Goal: Task Accomplishment & Management: Complete application form

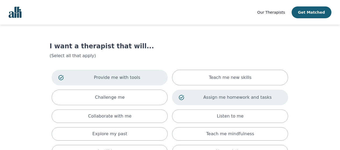
scroll to position [27, 0]
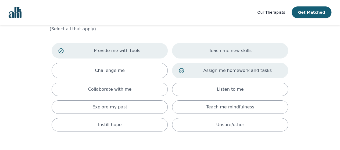
click at [215, 51] on p "Teach me new skills" at bounding box center [230, 51] width 43 height 6
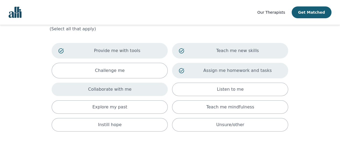
click at [137, 91] on div "Collaborate with me" at bounding box center [110, 89] width 116 height 13
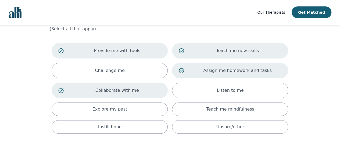
click at [147, 93] on p "Collaborate with me" at bounding box center [117, 90] width 88 height 6
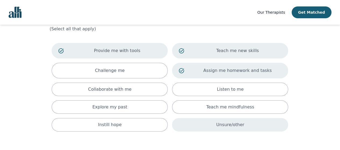
drag, startPoint x: 278, startPoint y: 124, endPoint x: 283, endPoint y: 121, distance: 5.6
click at [278, 124] on div "Unsure/other" at bounding box center [230, 124] width 116 height 13
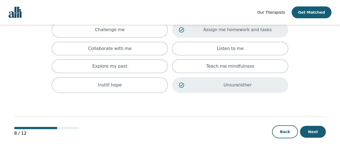
scroll to position [41, 0]
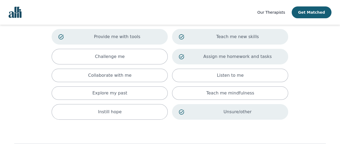
click at [183, 110] on icon at bounding box center [181, 112] width 5 height 5
click at [186, 111] on div "Unsure/other" at bounding box center [230, 110] width 116 height 13
click at [186, 111] on div "Unsure/other" at bounding box center [230, 112] width 116 height 16
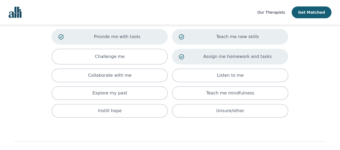
click at [313, 93] on main "I want a therapist that will... (Select all that apply) Provide me with tools T…" at bounding box center [170, 80] width 312 height 192
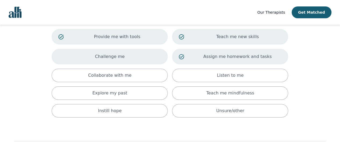
click at [144, 58] on div "Challenge me" at bounding box center [110, 57] width 116 height 16
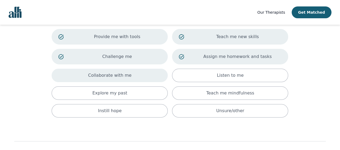
click at [138, 75] on div "Collaborate with me" at bounding box center [110, 75] width 116 height 13
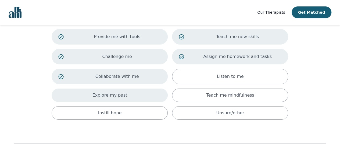
click at [137, 96] on div "Explore my past" at bounding box center [110, 95] width 116 height 13
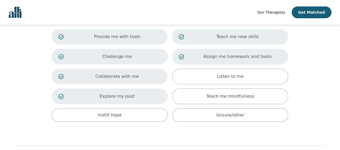
click at [110, 97] on p "Explore my past" at bounding box center [117, 96] width 88 height 6
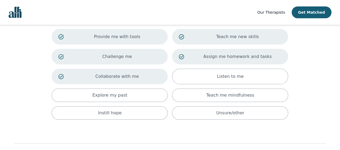
click at [114, 73] on p "Collaborate with me" at bounding box center [117, 76] width 88 height 6
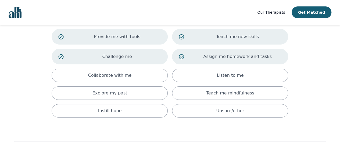
click at [120, 45] on div "Provide me with tools Teach me new skills Challenge me Assign me homework and t…" at bounding box center [169, 73] width 241 height 93
click at [148, 58] on p "Challenge me" at bounding box center [117, 57] width 88 height 6
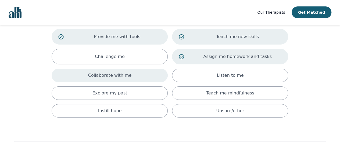
click at [141, 79] on div "Collaborate with me" at bounding box center [110, 75] width 116 height 13
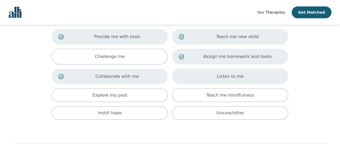
click at [183, 77] on div "Listen to me" at bounding box center [230, 77] width 116 height 16
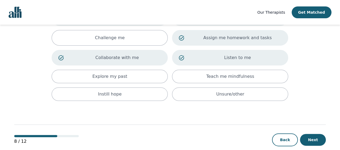
scroll to position [68, 0]
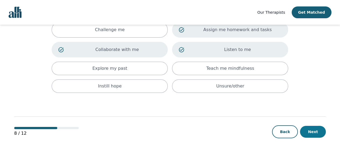
click at [317, 135] on button "Next" at bounding box center [313, 132] width 26 height 12
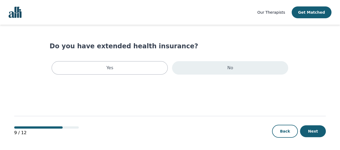
click at [263, 70] on div "No" at bounding box center [230, 67] width 116 height 13
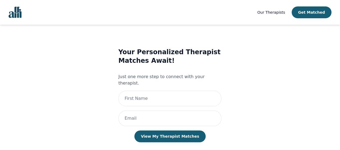
scroll to position [9, 0]
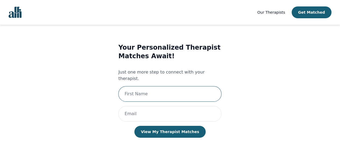
click at [199, 88] on input "text" at bounding box center [169, 94] width 103 height 16
type input "[PERSON_NAME]"
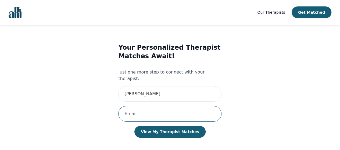
click at [155, 110] on input "email" at bounding box center [169, 114] width 103 height 16
type input "[PERSON_NAME][EMAIL_ADDRESS][DOMAIN_NAME]"
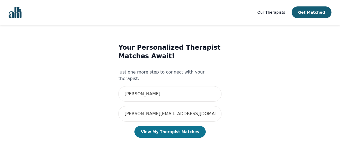
click at [168, 130] on button "View My Therapist Matches" at bounding box center [169, 132] width 71 height 12
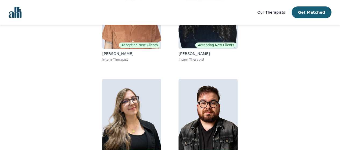
scroll to position [108, 0]
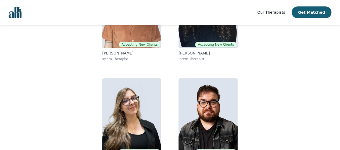
click at [105, 11] on nav "Our Therapists Get Matched" at bounding box center [170, 12] width 340 height 25
click at [300, 46] on main "Miranda, here are your matched resident therapists. Your selected session rate …" at bounding box center [170, 45] width 312 height 256
click at [70, 123] on div "Accepting New Clients Dunja Miskovic Intern Therapist Accepting New Clients Shi…" at bounding box center [170, 70] width 206 height 206
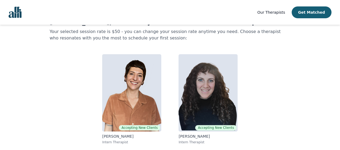
scroll to position [0, 0]
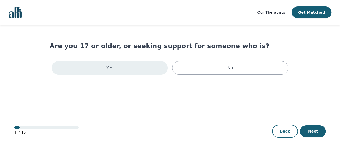
click at [142, 68] on div "Yes" at bounding box center [110, 67] width 116 height 13
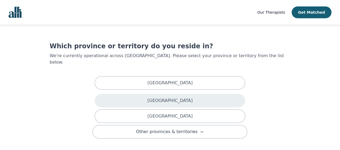
click at [149, 94] on div "[GEOGRAPHIC_DATA]" at bounding box center [170, 100] width 151 height 13
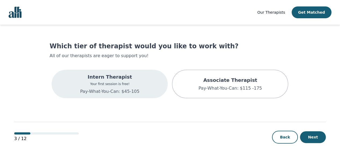
click at [153, 88] on div "Intern Therapist Your first session is free! Pay-What-You-Can: $45-105" at bounding box center [110, 84] width 116 height 28
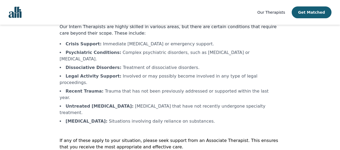
scroll to position [34, 0]
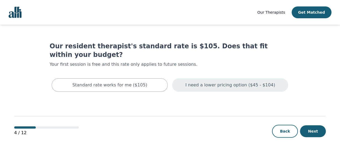
click at [189, 79] on div "I need a lower pricing option ($45 - $104)" at bounding box center [230, 85] width 116 height 13
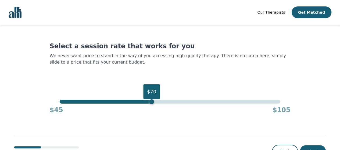
drag, startPoint x: 279, startPoint y: 104, endPoint x: 153, endPoint y: 106, distance: 126.4
click at [152, 106] on div "$70 $45 $105" at bounding box center [169, 107] width 241 height 15
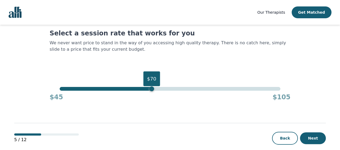
scroll to position [20, 0]
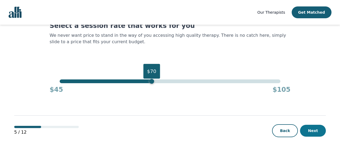
click at [310, 134] on button "Next" at bounding box center [313, 131] width 26 height 12
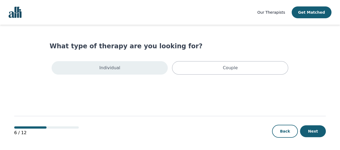
click at [140, 69] on div "Individual" at bounding box center [110, 67] width 116 height 13
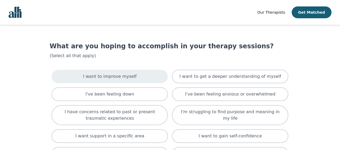
click at [132, 80] on div "I want to improve myself" at bounding box center [110, 76] width 116 height 13
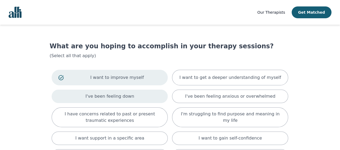
click at [144, 97] on div "I've been feeling down" at bounding box center [110, 96] width 116 height 13
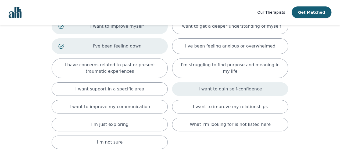
scroll to position [54, 0]
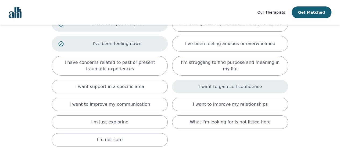
click at [191, 89] on div "I want to gain self-confidence" at bounding box center [230, 86] width 116 height 13
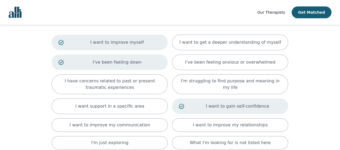
scroll to position [27, 0]
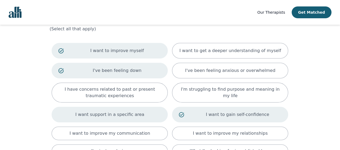
click at [149, 114] on div "I want support in a specific area" at bounding box center [110, 115] width 116 height 16
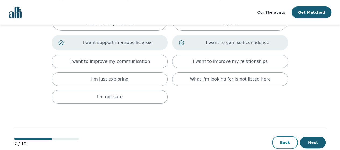
scroll to position [108, 0]
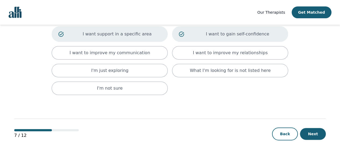
click at [131, 36] on p "I want support in a specific area" at bounding box center [117, 34] width 88 height 6
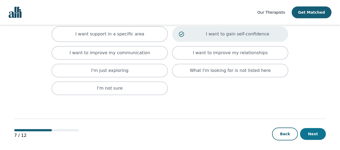
click at [321, 133] on button "Next" at bounding box center [313, 134] width 26 height 12
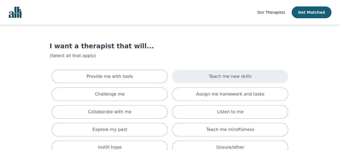
drag, startPoint x: 203, startPoint y: 81, endPoint x: 204, endPoint y: 84, distance: 3.0
click at [203, 81] on div "Teach me new skills" at bounding box center [230, 76] width 116 height 13
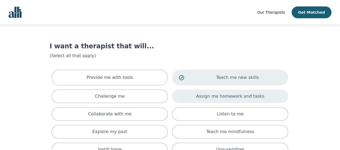
click at [205, 96] on p "Assign me homework and tasks" at bounding box center [230, 96] width 68 height 6
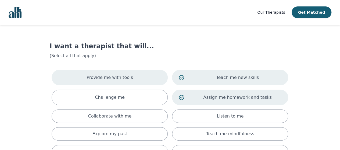
drag, startPoint x: 133, startPoint y: 81, endPoint x: 134, endPoint y: 88, distance: 7.3
click at [133, 81] on div "Provide me with tools" at bounding box center [110, 78] width 116 height 16
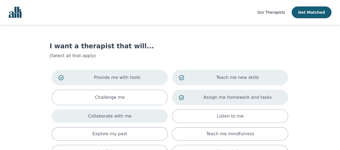
drag, startPoint x: 145, startPoint y: 113, endPoint x: 152, endPoint y: 113, distance: 7.0
click at [145, 113] on div "Collaborate with me" at bounding box center [110, 116] width 116 height 13
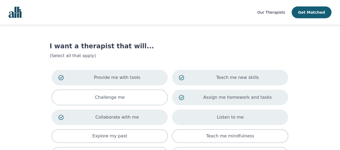
click at [215, 118] on div "Listen to me" at bounding box center [230, 118] width 116 height 16
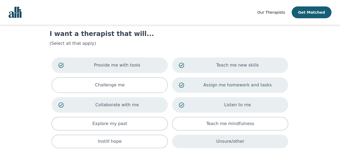
scroll to position [54, 0]
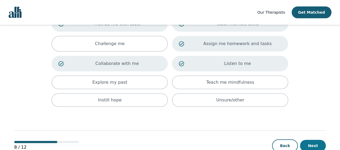
click at [311, 145] on button "Next" at bounding box center [313, 146] width 26 height 12
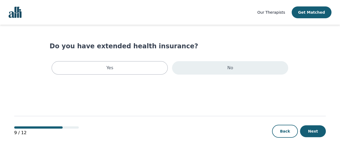
click at [203, 72] on div "No" at bounding box center [230, 67] width 116 height 13
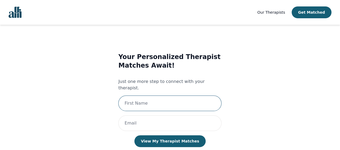
click at [188, 101] on input "text" at bounding box center [169, 104] width 103 height 16
type input "[PERSON_NAME]"
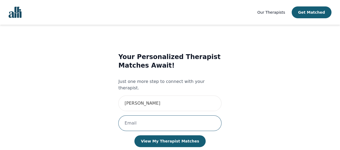
click at [165, 118] on input "email" at bounding box center [169, 124] width 103 height 16
type input "[PERSON_NAME][EMAIL_ADDRESS][DOMAIN_NAME]"
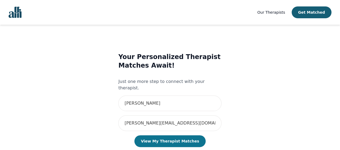
click at [181, 136] on button "View My Therapist Matches" at bounding box center [169, 142] width 71 height 12
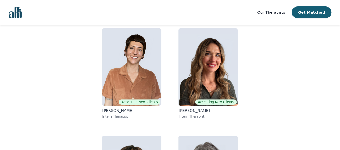
scroll to position [49, 0]
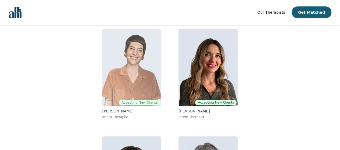
click at [116, 99] on img at bounding box center [131, 67] width 59 height 77
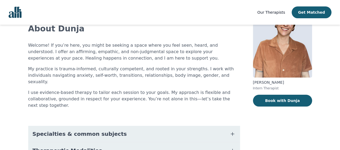
scroll to position [54, 0]
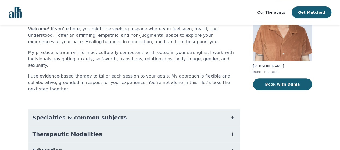
click at [232, 115] on icon "button" at bounding box center [232, 118] width 6 height 6
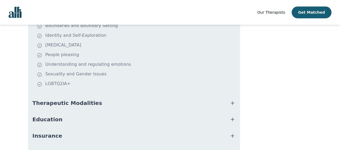
scroll to position [215, 0]
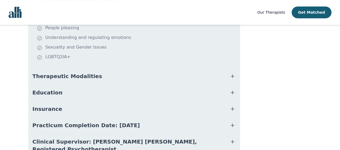
click at [233, 73] on icon "button" at bounding box center [232, 76] width 6 height 6
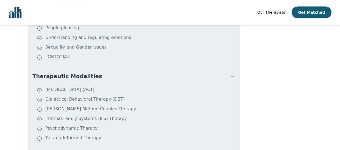
click at [233, 73] on icon "button" at bounding box center [232, 76] width 6 height 6
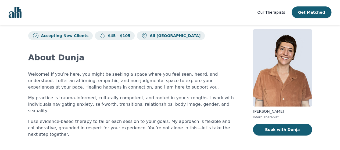
scroll to position [0, 0]
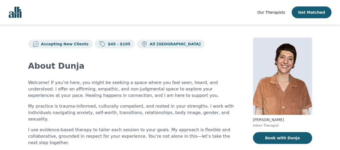
click at [270, 13] on span "Our Therapists" at bounding box center [271, 12] width 28 height 4
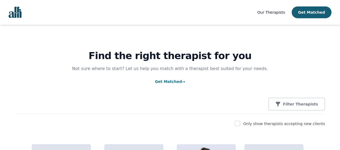
scroll to position [54, 0]
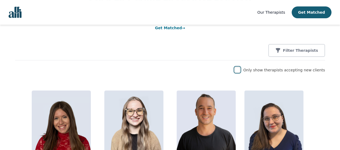
click at [240, 71] on input "checkbox" at bounding box center [237, 69] width 5 height 5
checkbox input "true"
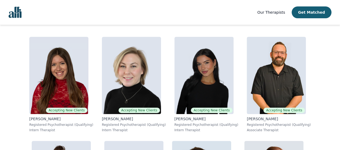
scroll to position [0, 0]
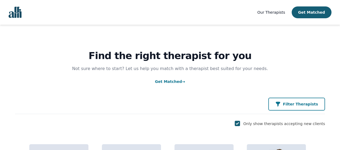
click at [305, 109] on button "Filter Therapists" at bounding box center [296, 104] width 57 height 13
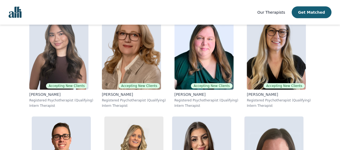
scroll to position [807, 0]
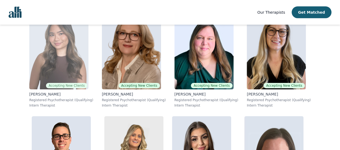
click at [56, 97] on div "[PERSON_NAME] Registered Psychotherapist (Qualifying) Intern Therapist" at bounding box center [61, 100] width 64 height 16
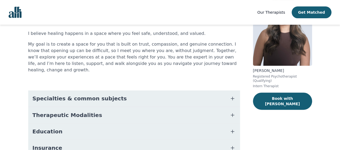
scroll to position [54, 0]
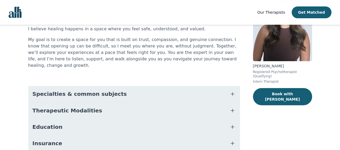
click at [232, 91] on icon "button" at bounding box center [232, 94] width 6 height 6
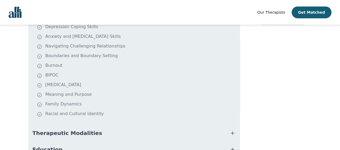
scroll to position [161, 0]
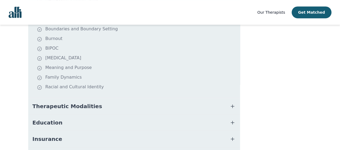
click at [233, 103] on icon "button" at bounding box center [232, 106] width 6 height 6
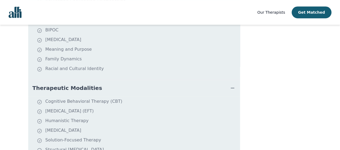
scroll to position [188, 0]
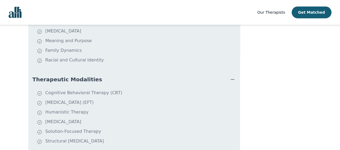
click at [231, 80] on icon "button" at bounding box center [232, 80] width 3 height 0
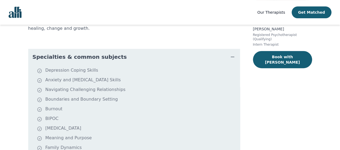
scroll to position [102, 0]
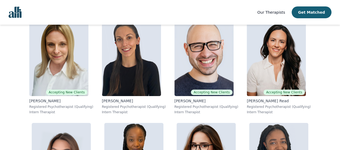
scroll to position [3941, 0]
